Goal: Information Seeking & Learning: Understand process/instructions

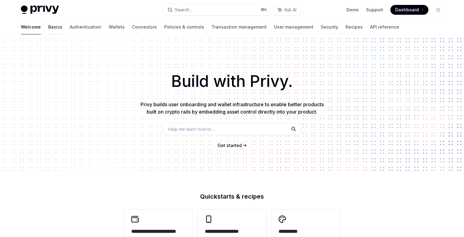
click at [48, 25] on link "Basics" at bounding box center [55, 27] width 14 height 15
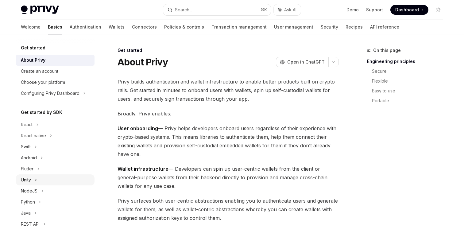
scroll to position [90, 0]
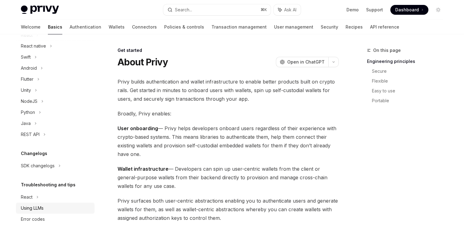
click at [42, 211] on div "Using LLMs" at bounding box center [32, 208] width 23 height 7
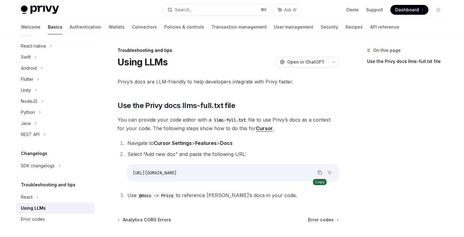
click at [320, 173] on icon "Copy the contents from the code block" at bounding box center [320, 172] width 5 height 5
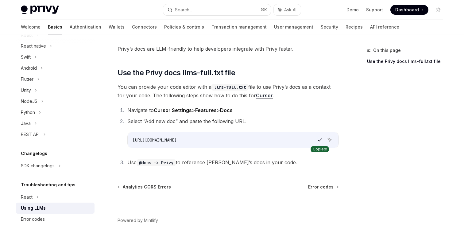
scroll to position [33, 0]
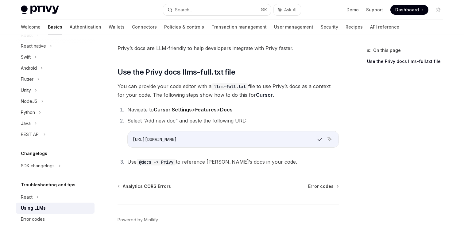
click at [143, 159] on code "@docs -> Privy" at bounding box center [156, 162] width 39 height 7
click at [146, 161] on code "@docs -> Privy" at bounding box center [156, 162] width 39 height 7
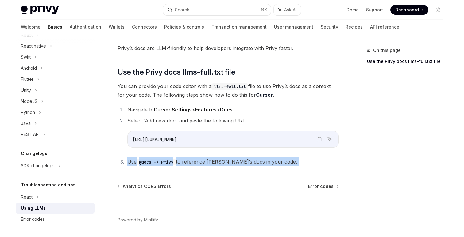
click at [146, 161] on code "@docs -> Privy" at bounding box center [156, 162] width 39 height 7
click at [149, 161] on code "@docs -> Privy" at bounding box center [156, 162] width 39 height 7
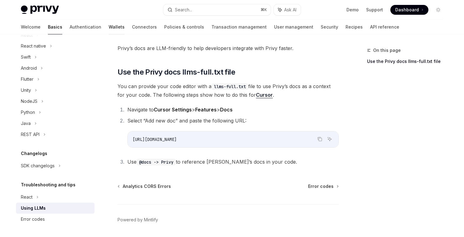
click at [109, 26] on link "Wallets" at bounding box center [117, 27] width 16 height 15
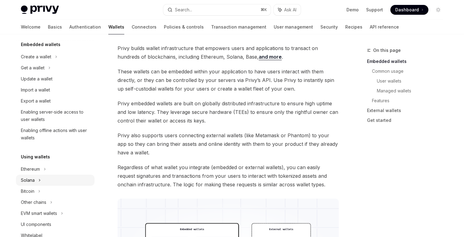
click at [50, 73] on div "Solana" at bounding box center [55, 67] width 79 height 11
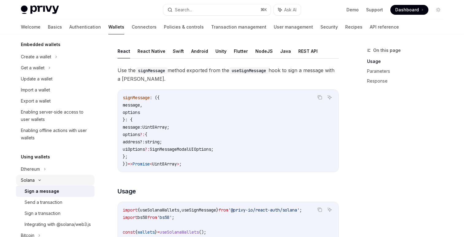
scroll to position [62, 0]
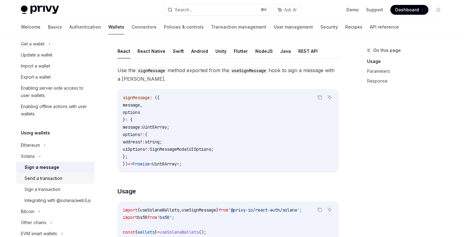
click at [54, 180] on div "Send a transaction" at bounding box center [44, 178] width 38 height 7
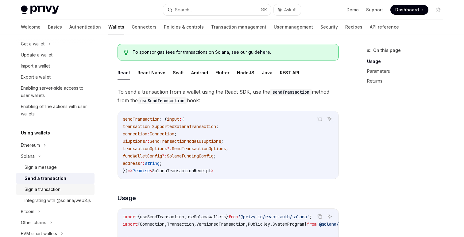
click at [63, 192] on div "Sign a transaction" at bounding box center [58, 189] width 66 height 7
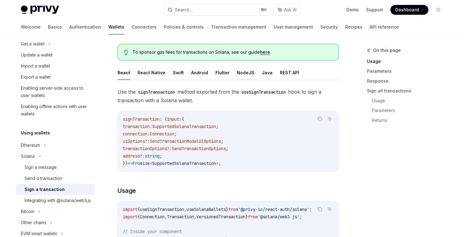
click at [240, 72] on button "NodeJS" at bounding box center [246, 72] width 18 height 14
type textarea "*"
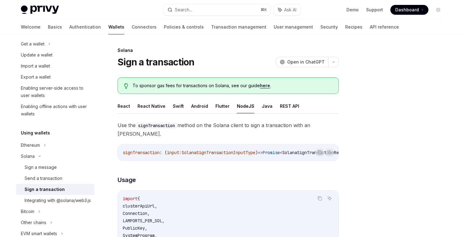
click at [338, 63] on button "button" at bounding box center [334, 62] width 10 height 10
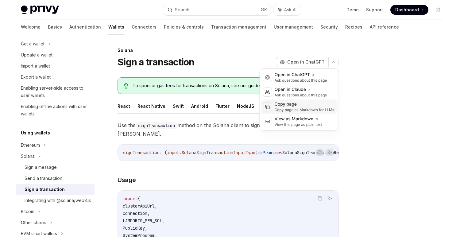
click at [318, 109] on div "Copy page as Markdown for LLMs" at bounding box center [305, 110] width 60 height 5
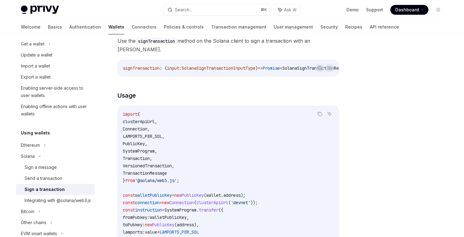
scroll to position [88, 0]
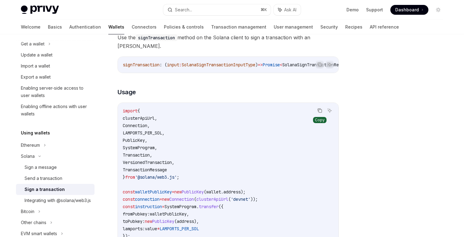
click at [321, 112] on icon "Copy the contents from the code block" at bounding box center [320, 111] width 3 height 3
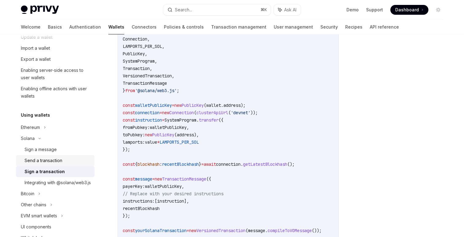
scroll to position [83, 0]
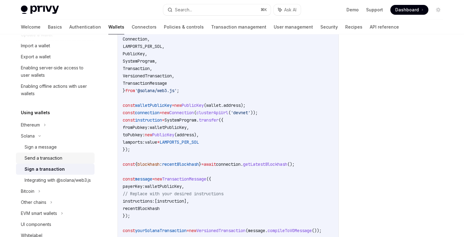
click at [51, 158] on div "Send a transaction" at bounding box center [44, 157] width 38 height 7
type textarea "*"
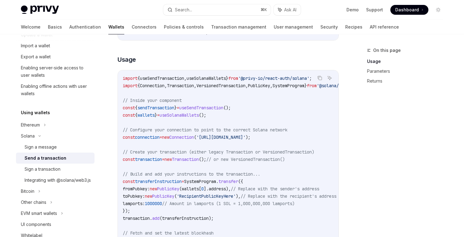
scroll to position [179, 0]
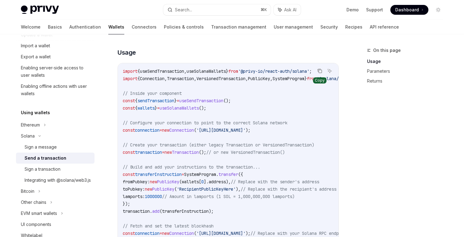
click at [318, 70] on icon "Copy the contents from the code block" at bounding box center [320, 70] width 5 height 5
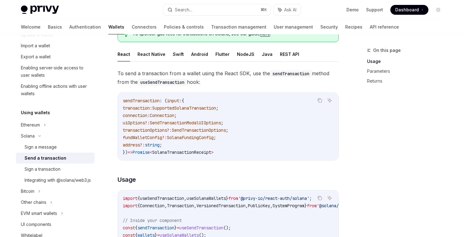
scroll to position [34, 0]
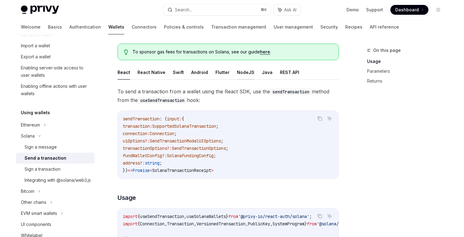
click at [243, 72] on button "NodeJS" at bounding box center [246, 72] width 18 height 14
type textarea "*"
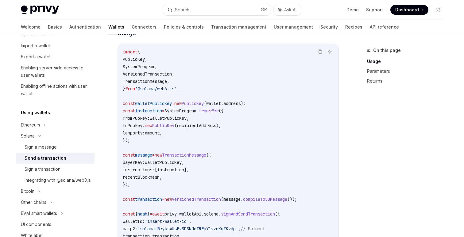
scroll to position [140, 0]
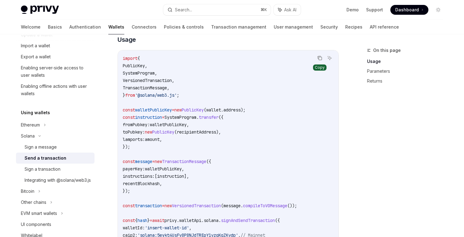
click at [319, 60] on icon "Copy the contents from the code block" at bounding box center [320, 58] width 3 height 3
click at [54, 172] on div "Sign a transaction" at bounding box center [43, 169] width 36 height 7
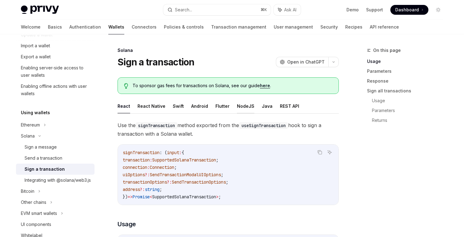
click at [237, 109] on button "NodeJS" at bounding box center [246, 106] width 18 height 14
type textarea "*"
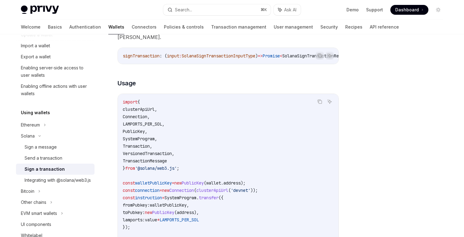
scroll to position [89, 0]
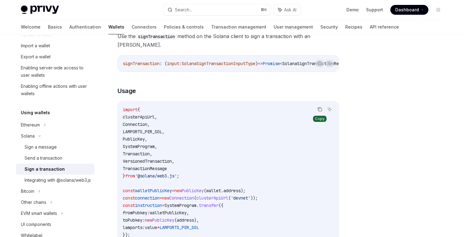
click at [320, 112] on icon "Copy the contents from the code block" at bounding box center [320, 109] width 5 height 5
click at [48, 32] on link "Basics" at bounding box center [55, 27] width 14 height 15
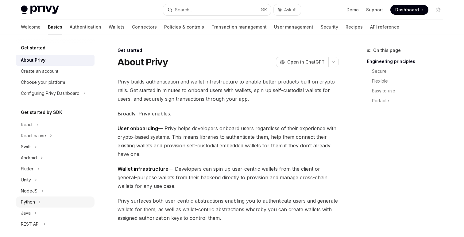
click at [66, 200] on div "Python" at bounding box center [55, 202] width 79 height 11
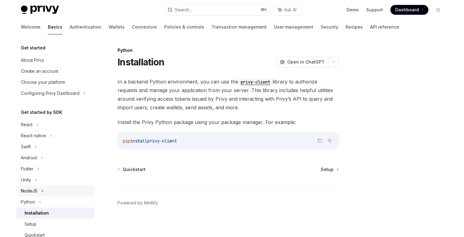
click at [65, 189] on div "NodeJS" at bounding box center [55, 191] width 79 height 11
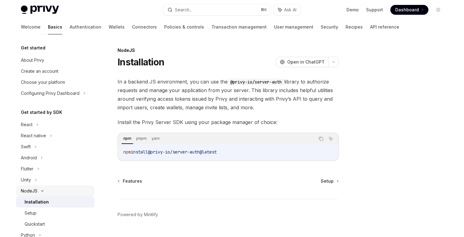
scroll to position [9, 0]
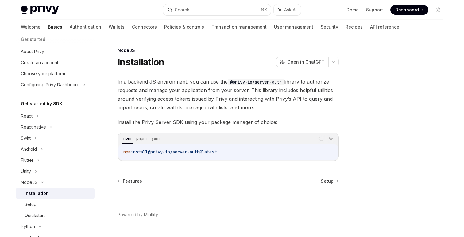
click at [220, 125] on span "Install the Privy Server SDK using your package manager of choice:" at bounding box center [228, 122] width 221 height 9
click at [316, 104] on span "In a backend JS environment, you can use the @privy-io/server-auth library to a…" at bounding box center [228, 94] width 221 height 34
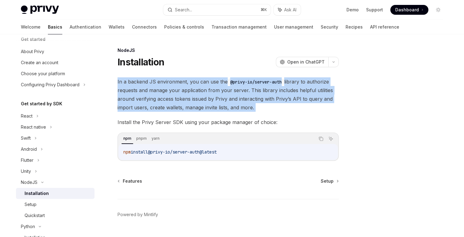
click at [316, 104] on span "In a backend JS environment, you can use the @privy-io/server-auth library to a…" at bounding box center [228, 94] width 221 height 34
click at [324, 114] on div "In a backend JS environment, you can use the @privy-io/server-auth library to a…" at bounding box center [228, 119] width 221 height 84
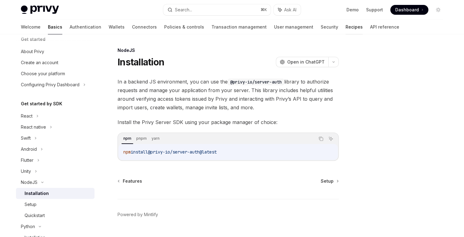
click at [346, 26] on link "Recipes" at bounding box center [354, 27] width 17 height 15
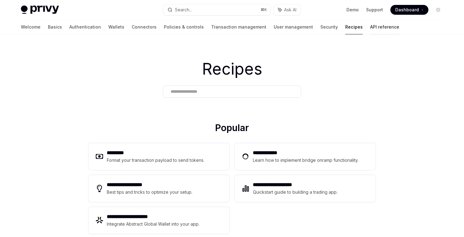
click at [370, 28] on link "API reference" at bounding box center [384, 27] width 29 height 15
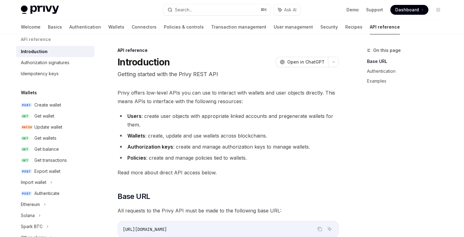
click at [301, 26] on div "Welcome Basics Authentication Wallets Connectors Policies & controls Transactio…" at bounding box center [210, 27] width 379 height 15
click at [346, 25] on link "Recipes" at bounding box center [354, 27] width 17 height 15
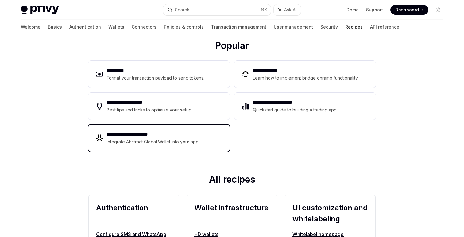
scroll to position [260, 0]
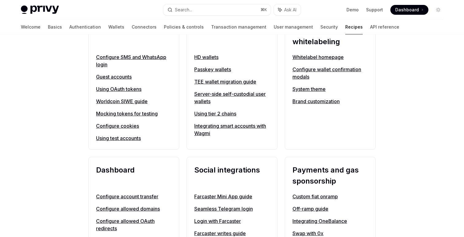
click at [216, 81] on link "TEE wallet migration guide" at bounding box center [232, 81] width 76 height 7
type textarea "*"
